Goal: Task Accomplishment & Management: Use online tool/utility

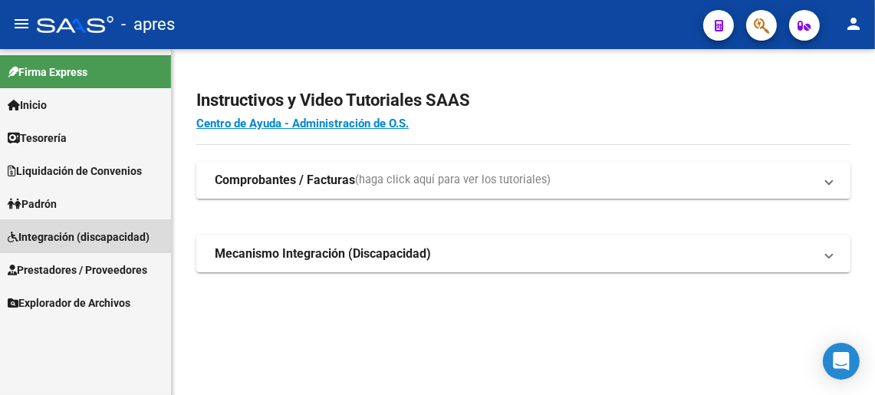
click at [93, 239] on span "Integración (discapacidad)" at bounding box center [79, 237] width 142 height 17
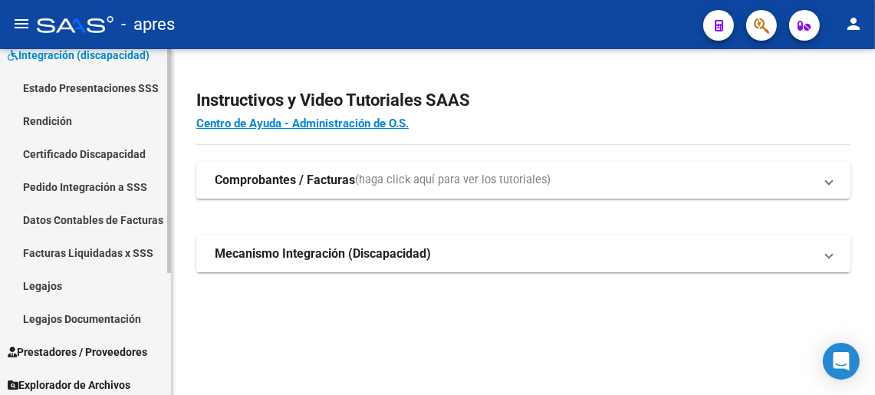
scroll to position [187, 0]
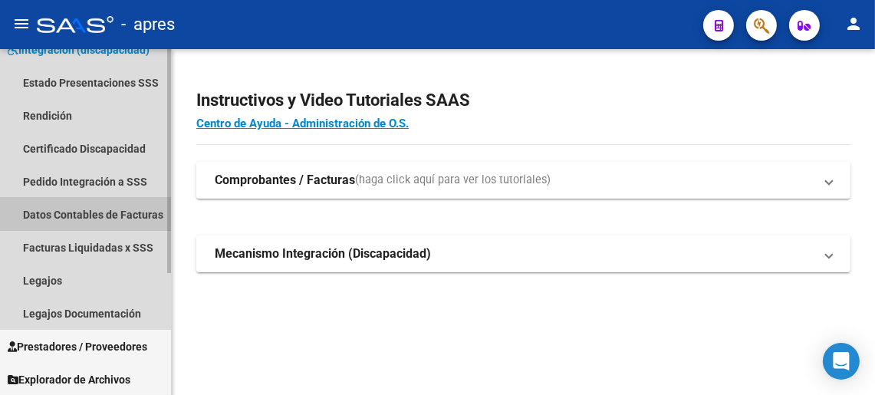
click at [69, 209] on link "Datos Contables de Facturas" at bounding box center [85, 214] width 171 height 33
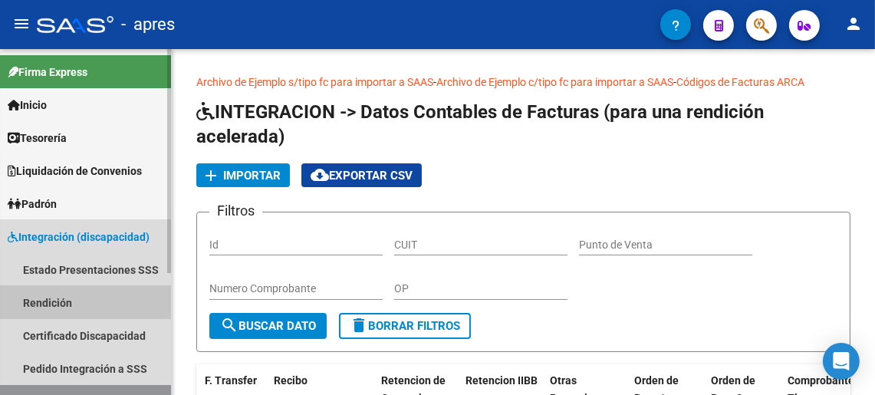
click at [48, 300] on link "Rendición" at bounding box center [85, 302] width 171 height 33
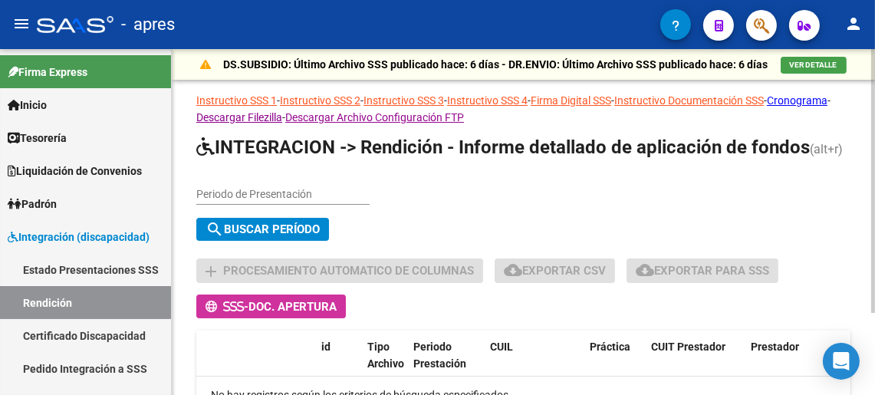
click at [268, 199] on input "Periodo de Presentación" at bounding box center [282, 194] width 173 height 13
type input "202505"
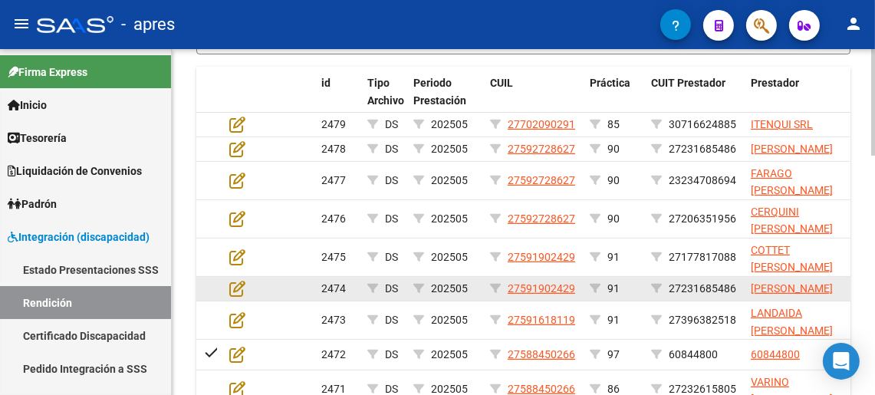
scroll to position [613, 0]
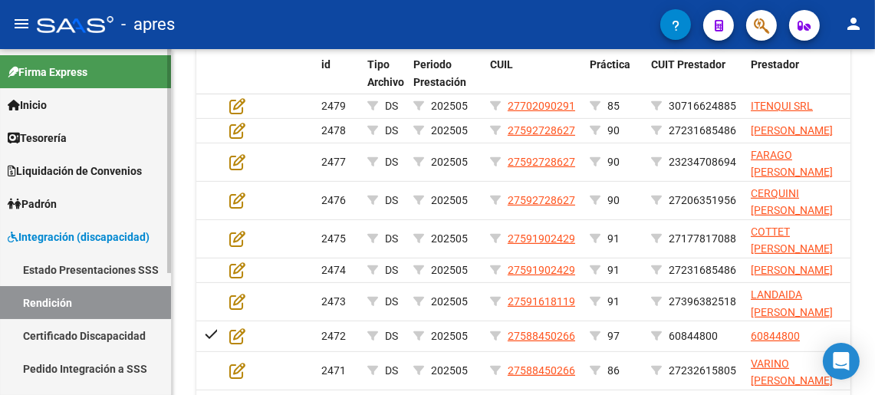
click at [59, 241] on span "Integración (discapacidad)" at bounding box center [79, 237] width 142 height 17
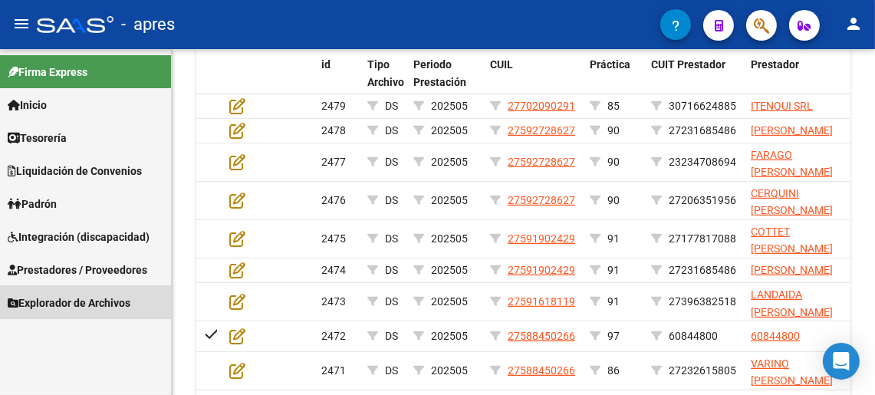
click at [49, 300] on span "Explorador de Archivos" at bounding box center [69, 302] width 123 height 17
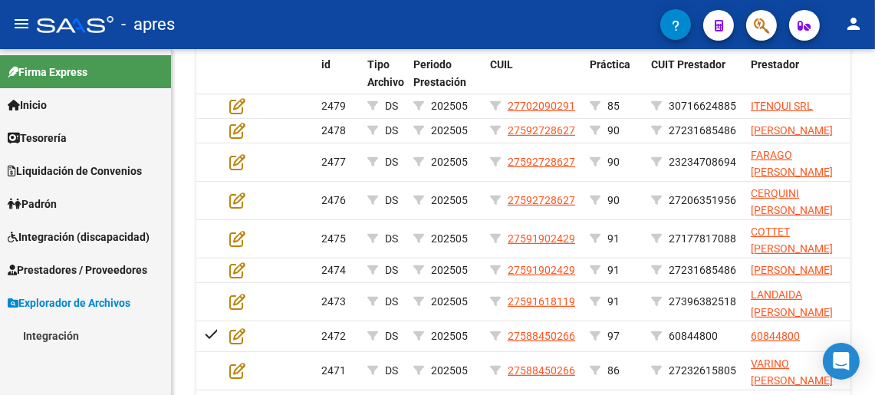
click at [53, 330] on link "Integración" at bounding box center [85, 335] width 171 height 33
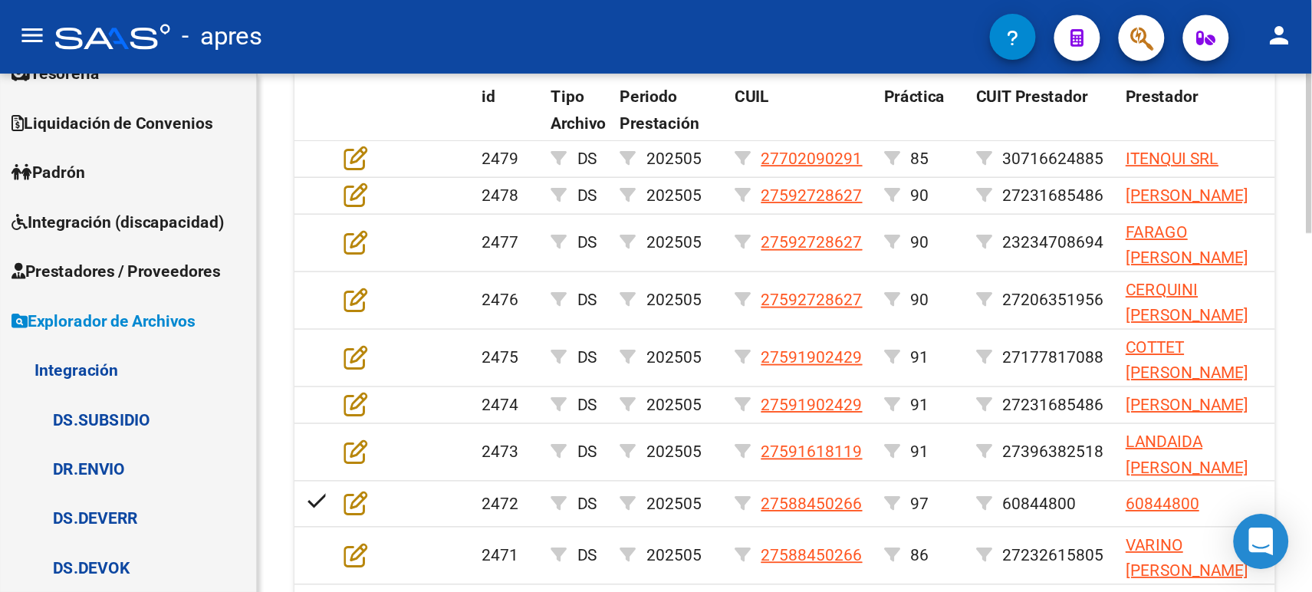
scroll to position [779, 0]
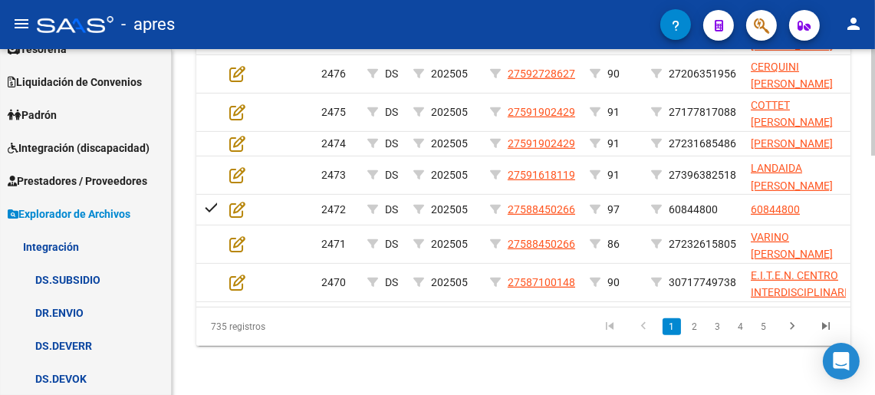
click at [873, 367] on div at bounding box center [873, 341] width 4 height 107
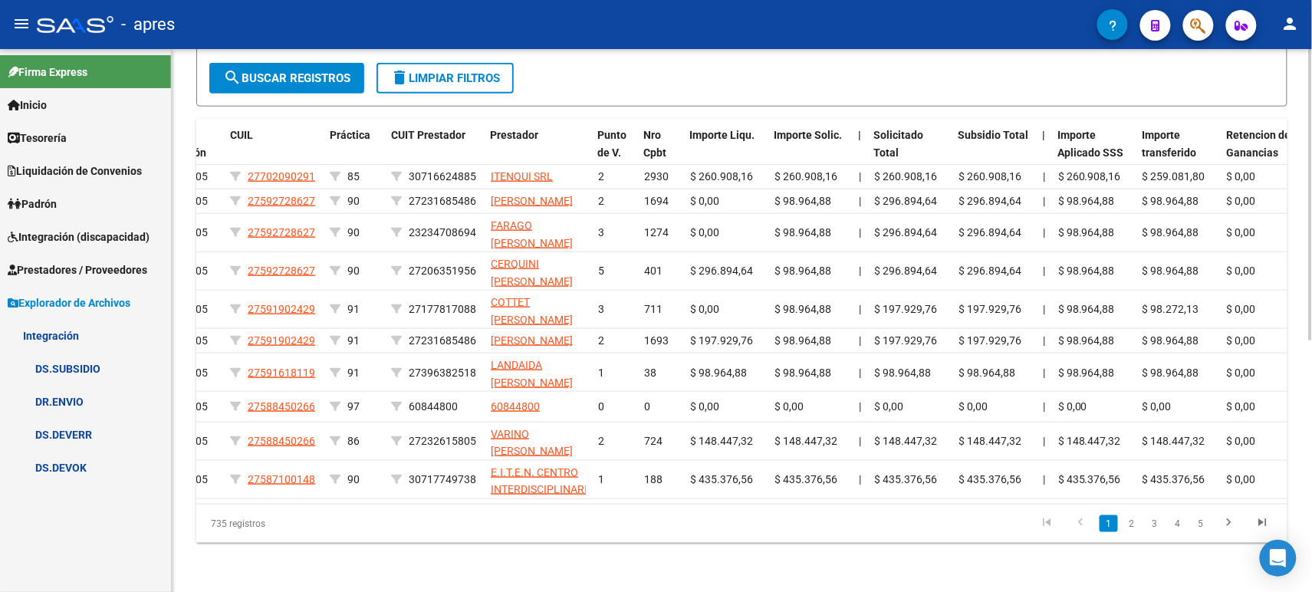
scroll to position [0, 255]
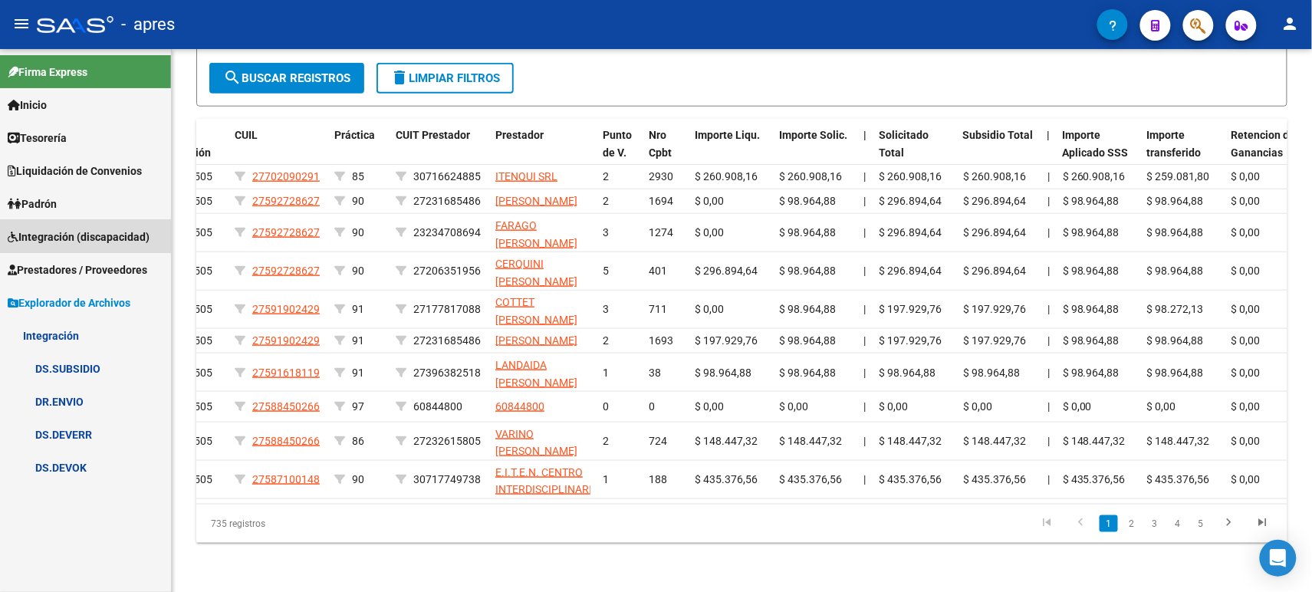
click at [41, 233] on span "Integración (discapacidad)" at bounding box center [79, 237] width 142 height 17
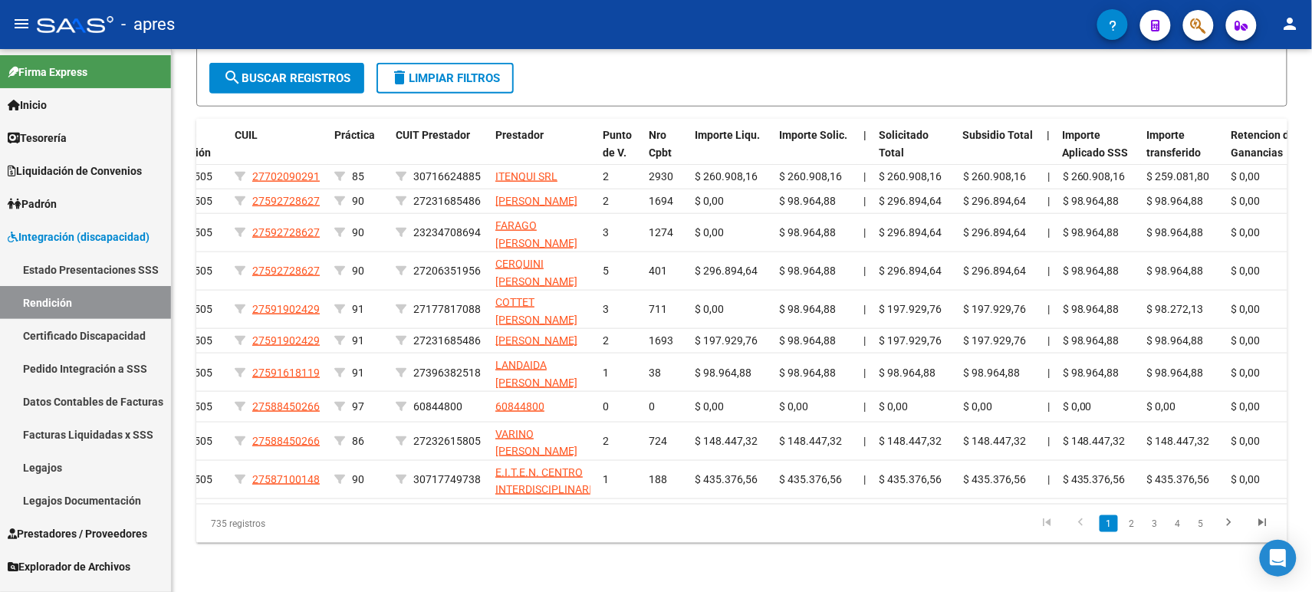
click at [75, 303] on link "Rendición" at bounding box center [85, 302] width 171 height 33
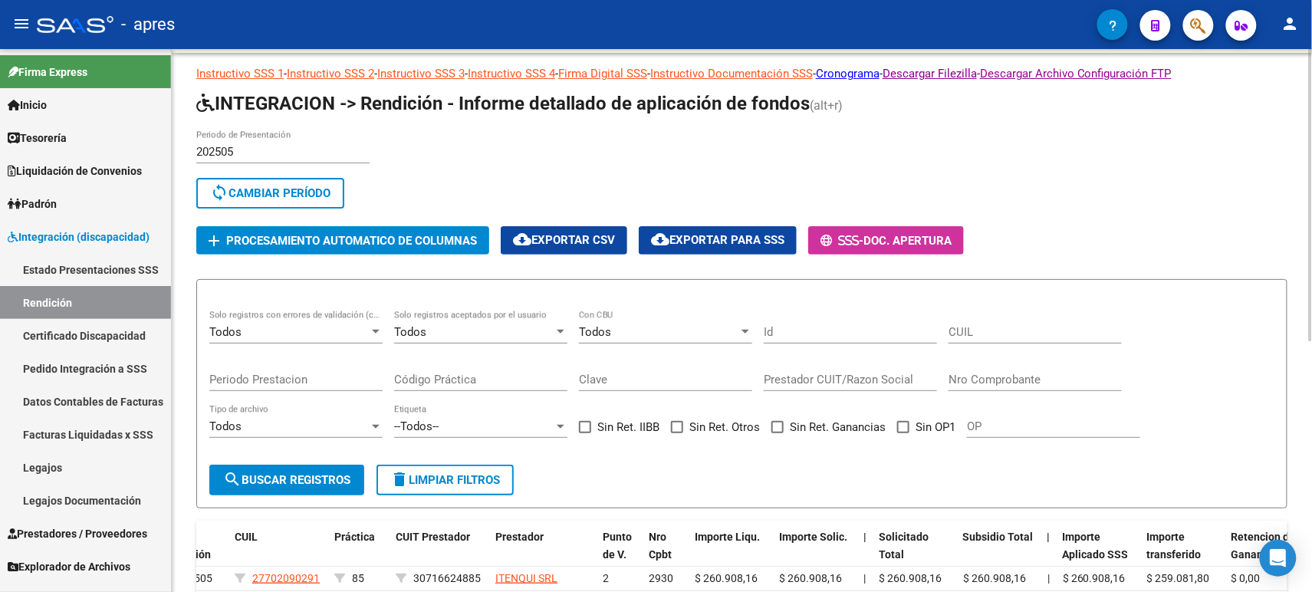
scroll to position [8, 0]
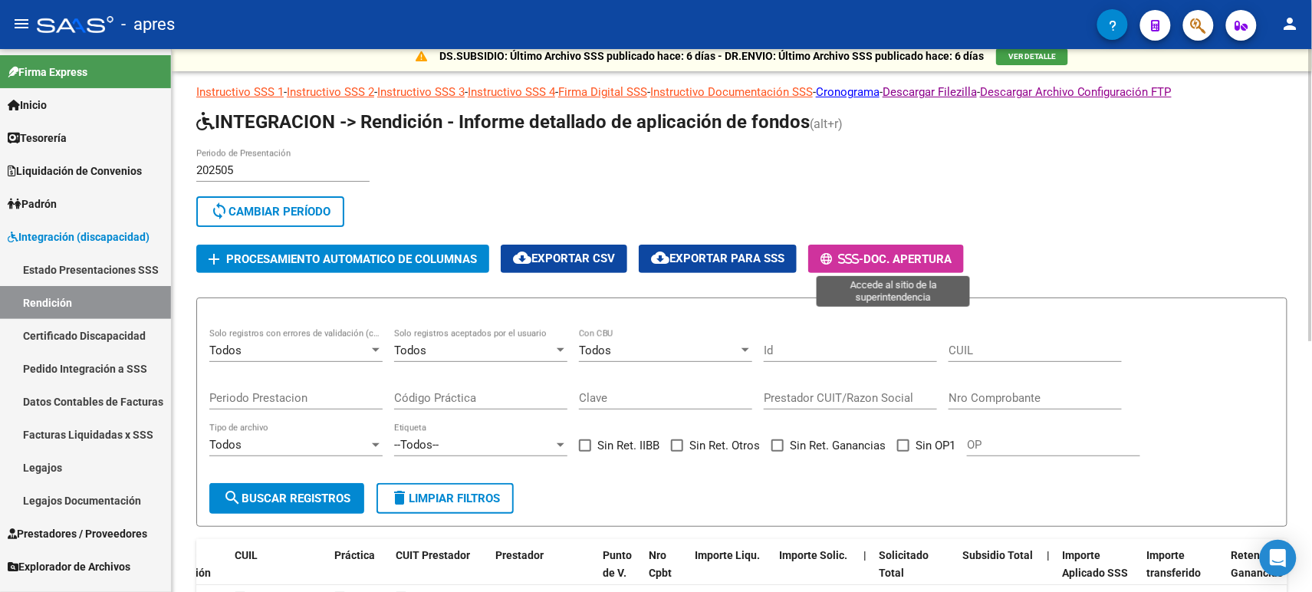
click at [874, 245] on button "- Doc. Apertura" at bounding box center [886, 259] width 156 height 28
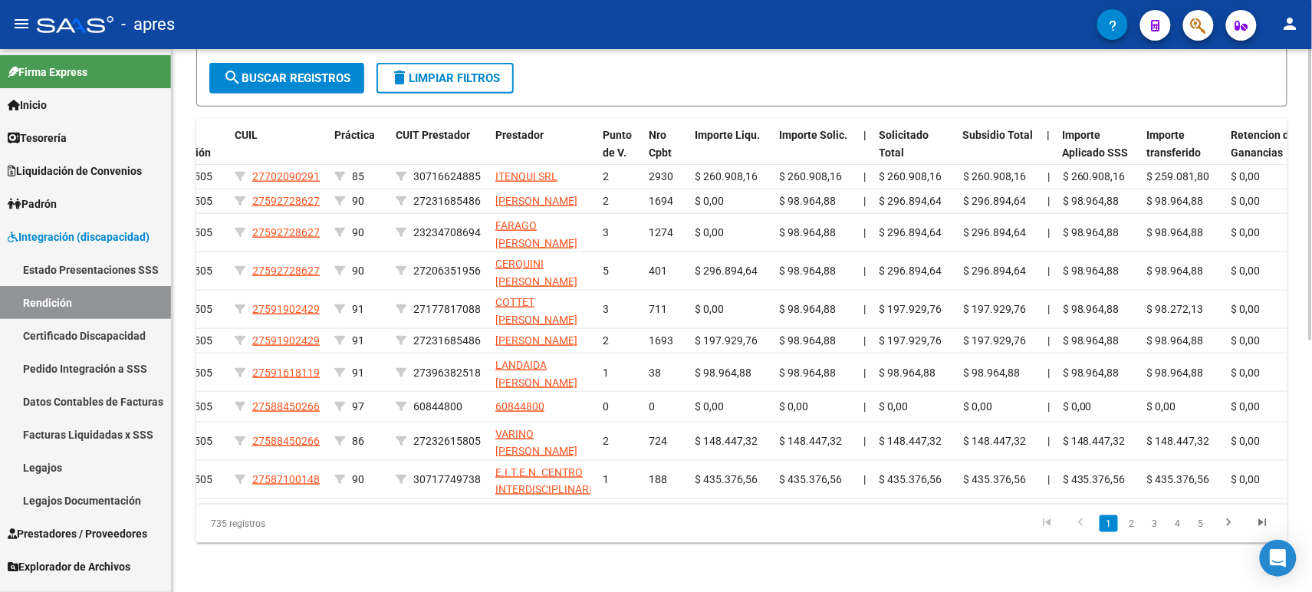
scroll to position [469, 0]
click at [874, 20] on mat-icon "person" at bounding box center [1290, 24] width 18 height 18
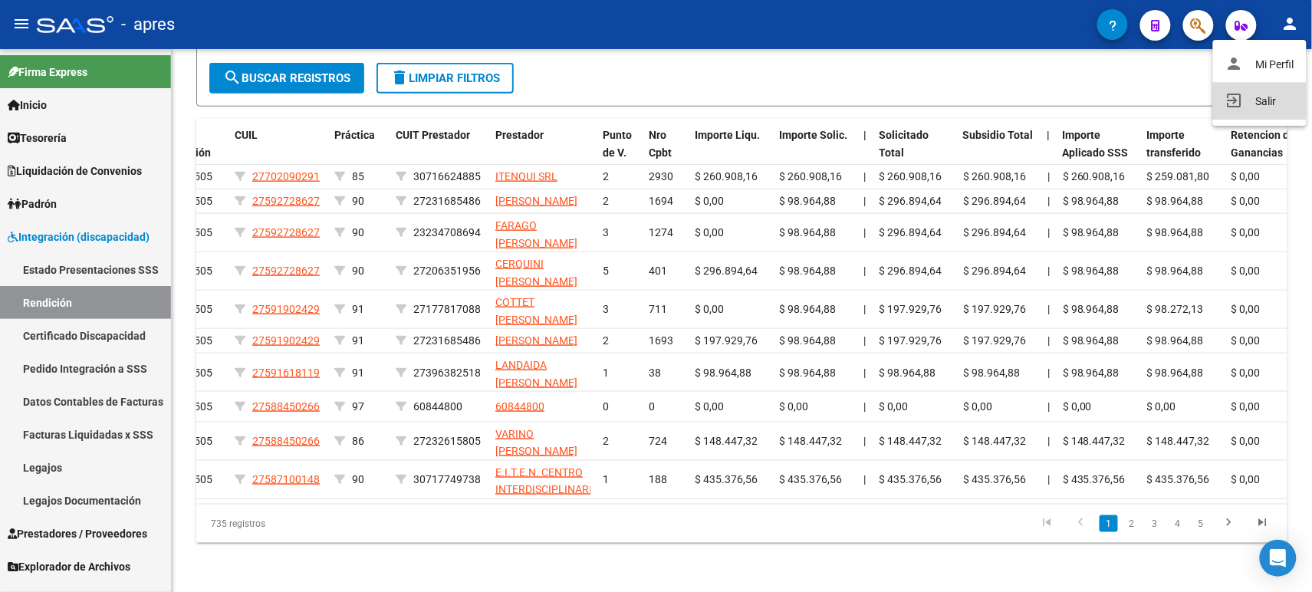
click at [874, 95] on button "exit_to_app Salir" at bounding box center [1260, 101] width 94 height 37
